Goal: Transaction & Acquisition: Purchase product/service

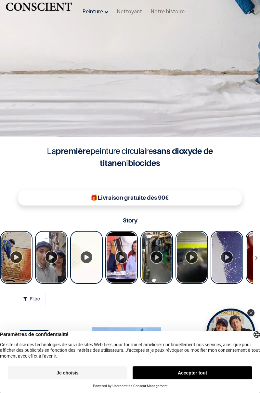
scroll to position [198, 0]
click at [251, 312] on icon "Close Tolstoy widget" at bounding box center [250, 312] width 3 height 3
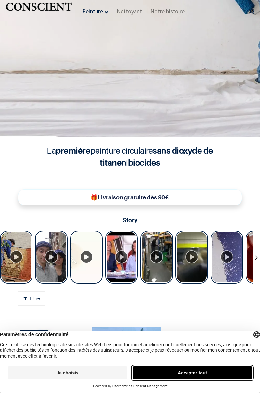
click at [200, 371] on button "Accepter tout" at bounding box center [191, 372] width 119 height 13
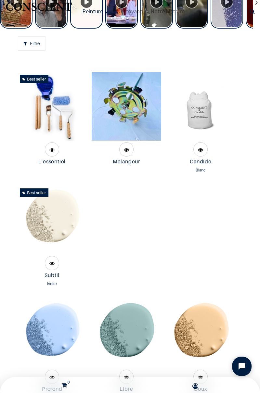
scroll to position [452, 0]
click at [54, 243] on img at bounding box center [52, 220] width 68 height 68
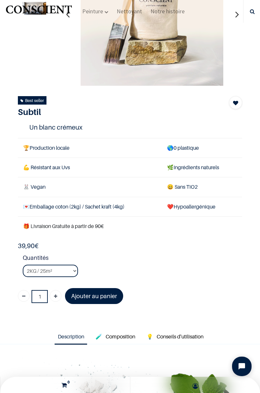
scroll to position [69, 0]
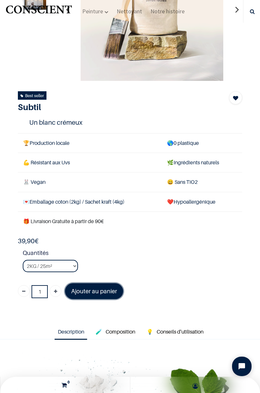
click at [100, 289] on font "Ajouter au panier" at bounding box center [94, 291] width 46 height 7
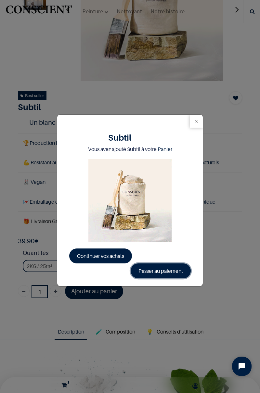
click at [155, 271] on link "Passer au paiement" at bounding box center [160, 270] width 60 height 15
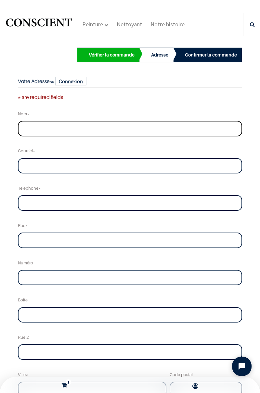
click at [51, 136] on input "text" at bounding box center [130, 129] width 224 height 16
type input "Vergely"
click at [56, 167] on input "email" at bounding box center [130, 166] width 224 height 16
type input "audevergely@free.fr"
click at [56, 204] on input "tel" at bounding box center [130, 203] width 224 height 16
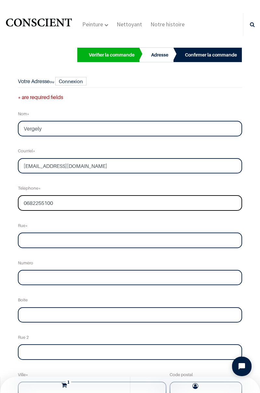
type input "0682255100"
click at [43, 241] on input "text" at bounding box center [130, 240] width 224 height 16
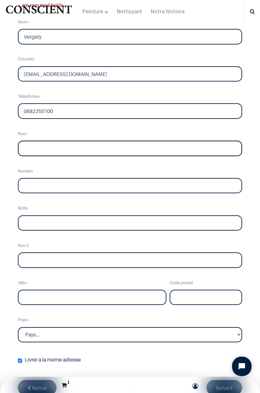
scroll to position [59, 0]
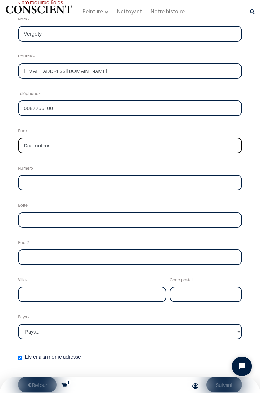
type input "Des moines"
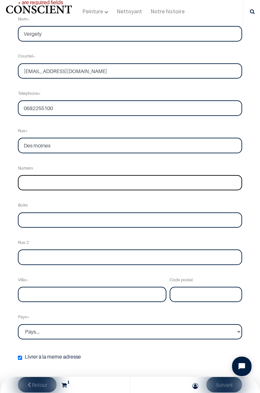
click at [47, 184] on input "text" at bounding box center [130, 183] width 224 height 16
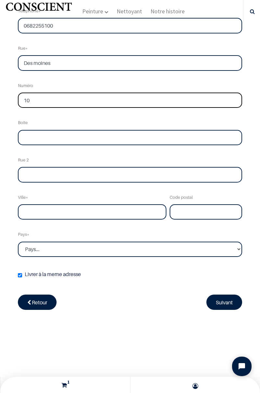
scroll to position [141, 0]
type input "10"
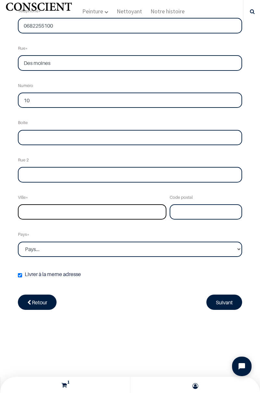
click at [42, 212] on input "text" at bounding box center [92, 212] width 148 height 16
type input "A"
type input "MARCOUSSIS"
click at [184, 212] on input "text" at bounding box center [205, 212] width 72 height 16
type input "91460"
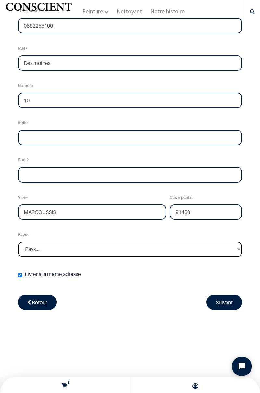
click at [56, 251] on select "Pays... Afghanistan Afrique du sud Albanie Algérie" at bounding box center [130, 249] width 224 height 16
select select "75"
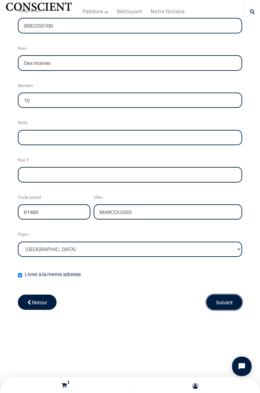
click at [228, 300] on link "Suivant" at bounding box center [224, 301] width 36 height 15
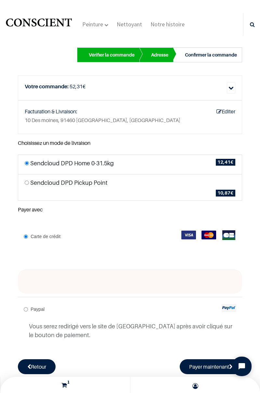
click at [43, 179] on li "Sendcloud DPD Pickup Point Select Service Point 10,87 €" at bounding box center [130, 187] width 224 height 27
radio input "true"
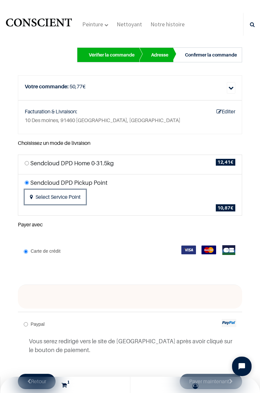
click at [58, 190] on button "Select Service Point" at bounding box center [55, 197] width 61 height 15
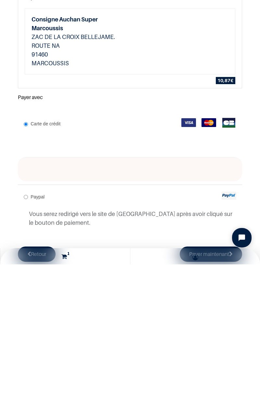
scroll to position [45, 0]
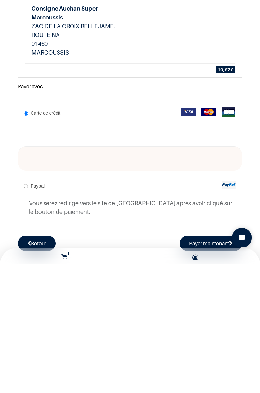
click at [206, 284] on iframe at bounding box center [130, 287] width 201 height 6
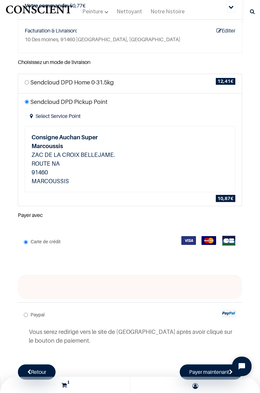
click at [213, 284] on iframe at bounding box center [130, 287] width 201 height 6
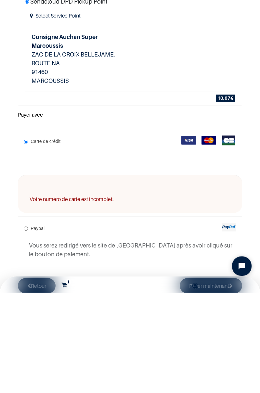
click at [102, 284] on iframe at bounding box center [130, 287] width 201 height 6
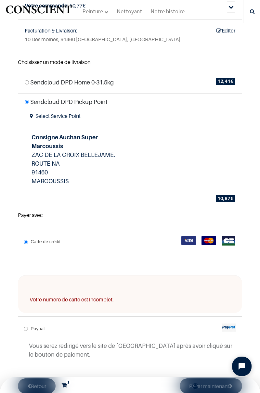
click at [90, 179] on div "Consigne Auchan Super Marcoussis ZAC DE LA CROIX BELLEJAME. ROUTE NA 91460 MARC…" at bounding box center [77, 159] width 105 height 66
click at [93, 284] on iframe at bounding box center [130, 287] width 201 height 6
click at [91, 284] on iframe at bounding box center [130, 287] width 201 height 6
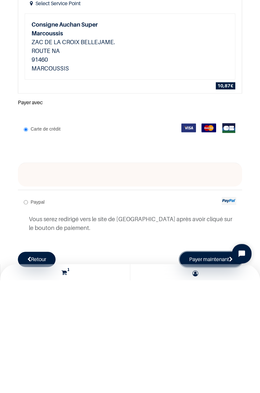
click at [212, 364] on button "Payer maintenant" at bounding box center [210, 371] width 62 height 15
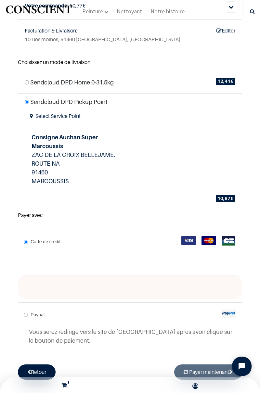
radio input "true"
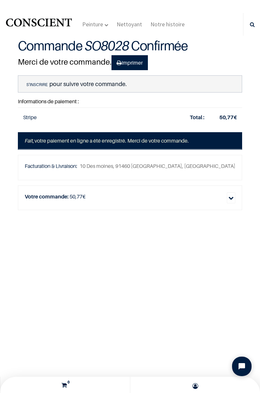
click at [153, 254] on main "Commande SO8028 Confirmée Merci de votre commande. Imprimer S'inscrire pour sui…" at bounding box center [130, 214] width 260 height 357
click at [95, 84] on p "S'inscrire pour suivre votre commande." at bounding box center [130, 83] width 224 height 17
click at [128, 65] on link "Imprimer" at bounding box center [129, 62] width 36 height 15
